Goal: Task Accomplishment & Management: Manage account settings

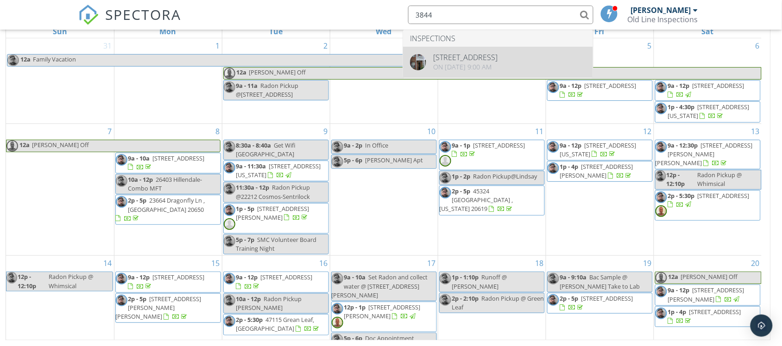
type input "3844"
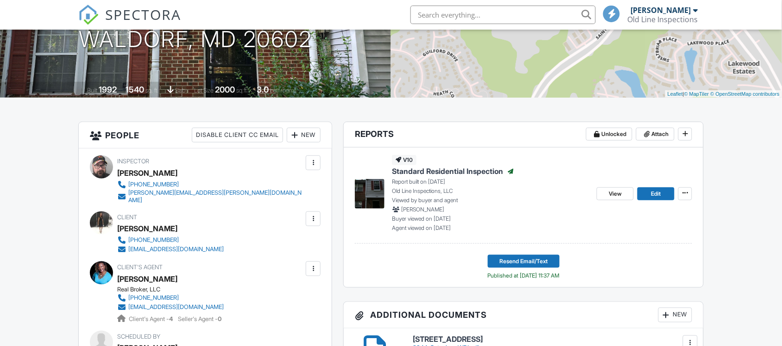
scroll to position [174, 0]
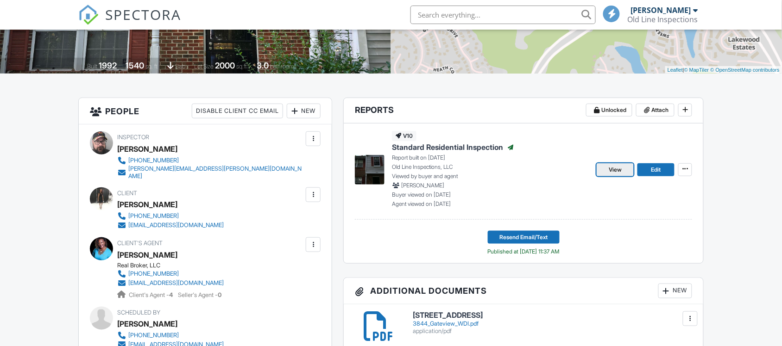
click at [614, 168] on span "View" at bounding box center [614, 169] width 13 height 9
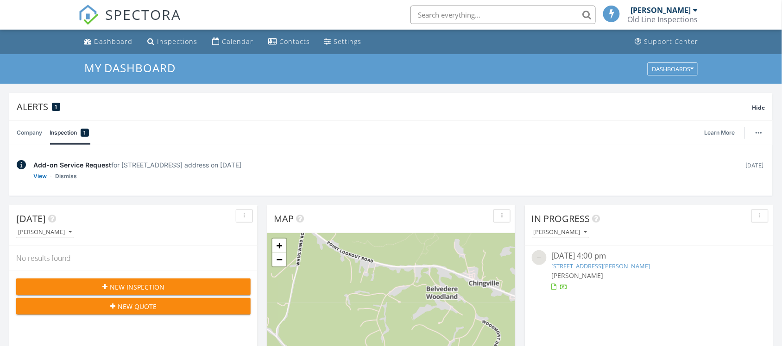
scroll to position [5, 5]
click at [42, 174] on link "View" at bounding box center [39, 176] width 13 height 9
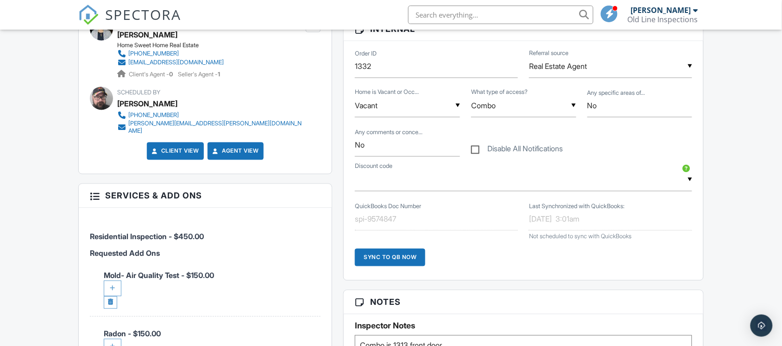
scroll to position [579, 0]
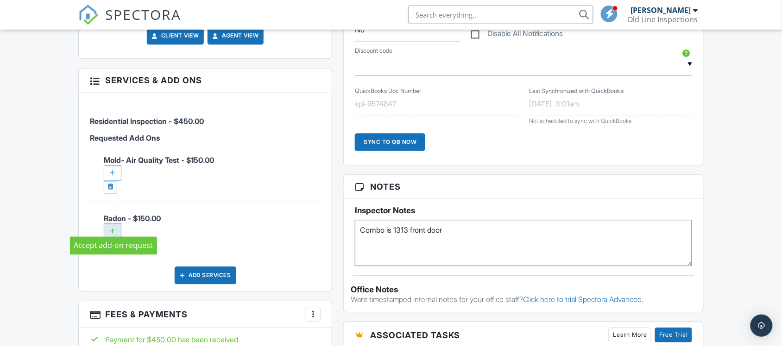
click at [110, 225] on div at bounding box center [113, 232] width 18 height 16
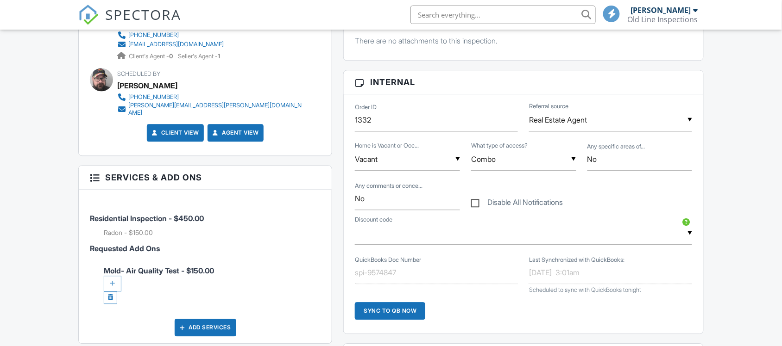
scroll to position [637, 0]
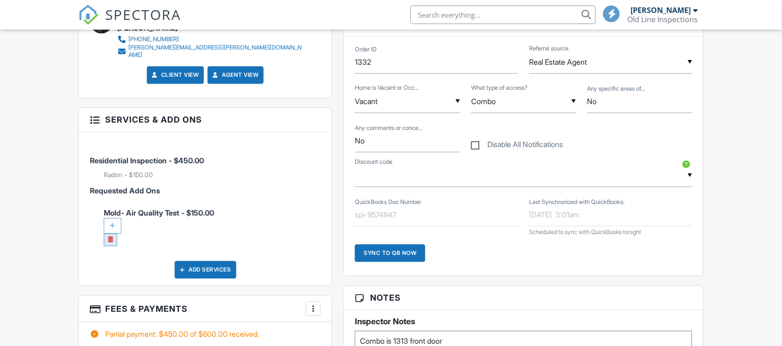
click at [115, 234] on link at bounding box center [110, 240] width 13 height 13
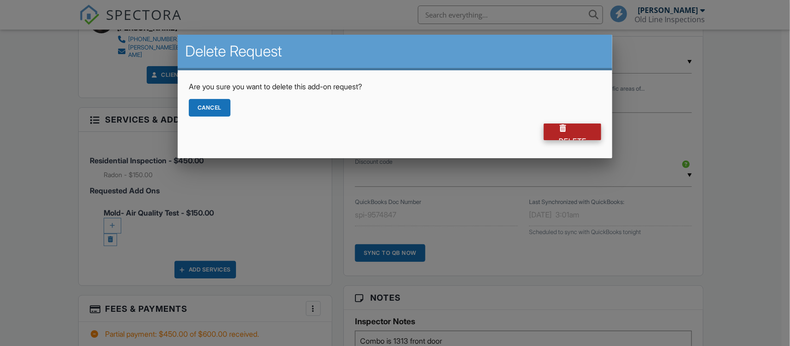
click at [566, 135] on div "Delete" at bounding box center [572, 132] width 57 height 17
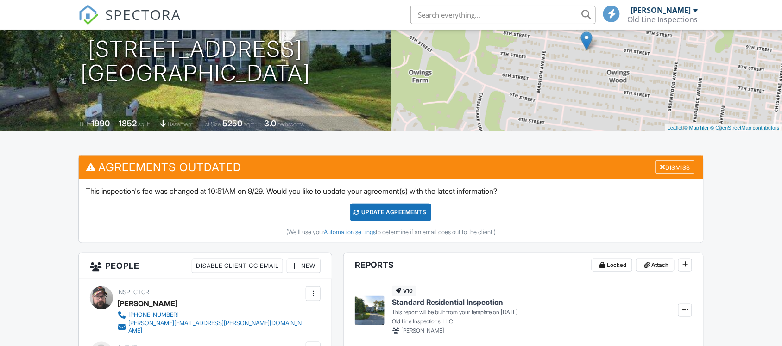
click at [394, 216] on div "Update Agreements" at bounding box center [390, 213] width 81 height 18
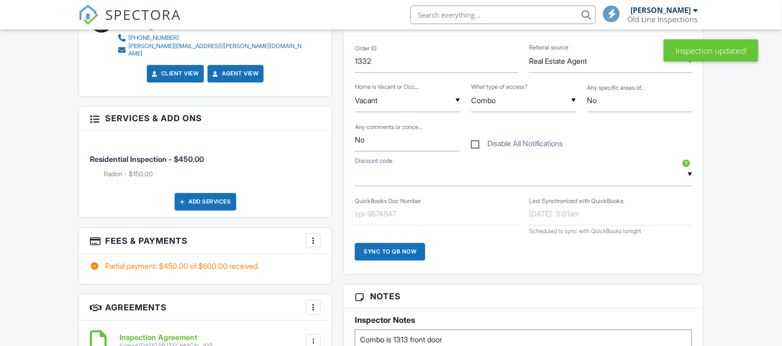
scroll to position [521, 0]
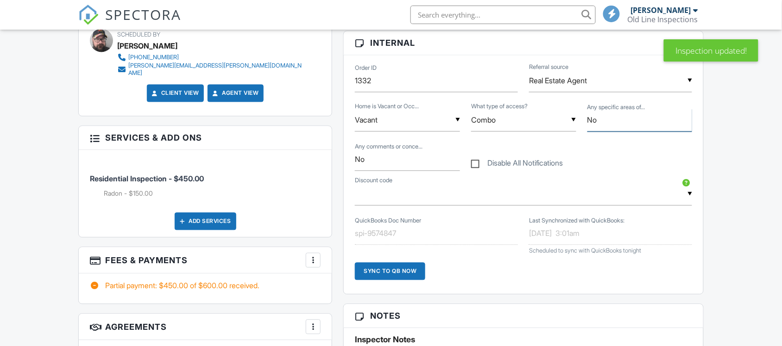
click at [606, 124] on input "No" at bounding box center [639, 120] width 105 height 23
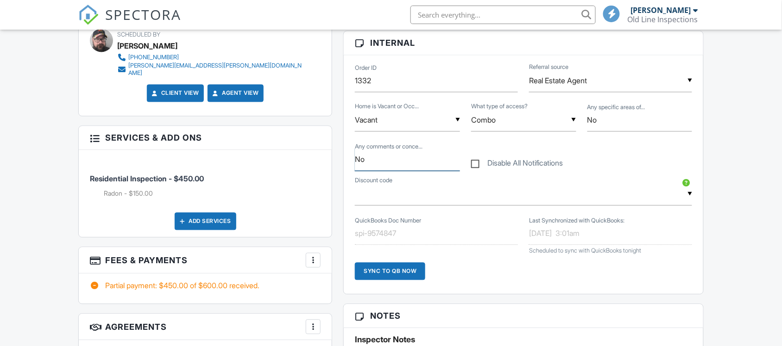
drag, startPoint x: 395, startPoint y: 163, endPoint x: 348, endPoint y: 170, distance: 47.3
click at [349, 170] on div "Order ID 1332 ▼ Real Estate Agent Real Estate Agent Internet Search Google Past…" at bounding box center [523, 175] width 359 height 239
click at [355, 163] on input "Mold in Basement" at bounding box center [407, 160] width 105 height 23
type input "Check for Mold in Basement"
click at [342, 146] on div "Reports Locked Attach New Standard Residential Inspection Old Line Inspections,…" at bounding box center [523, 231] width 371 height 963
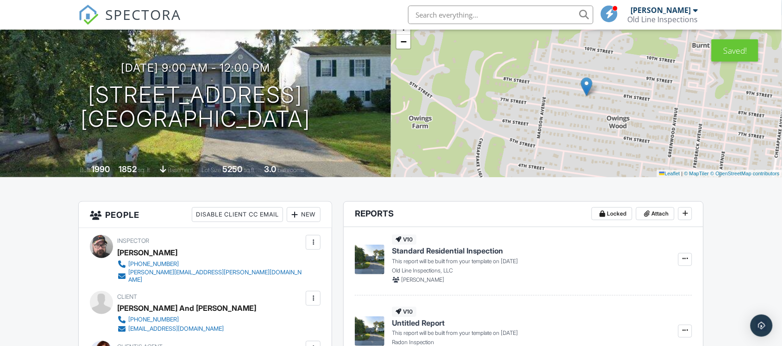
scroll to position [0, 0]
